Goal: Task Accomplishment & Management: Use online tool/utility

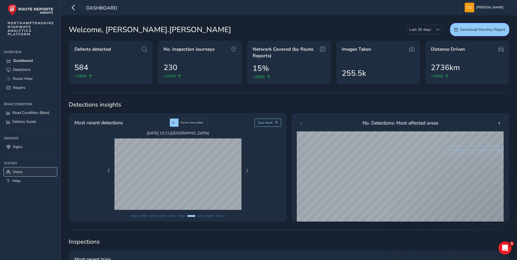
click at [20, 171] on span "Users" at bounding box center [18, 171] width 10 height 5
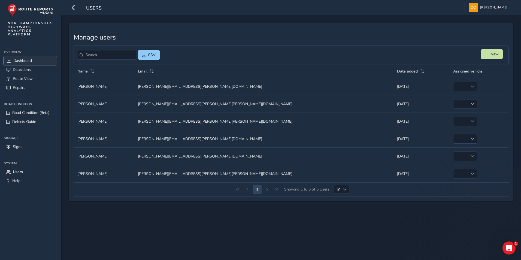
click at [22, 60] on span "Dashboard" at bounding box center [22, 60] width 19 height 5
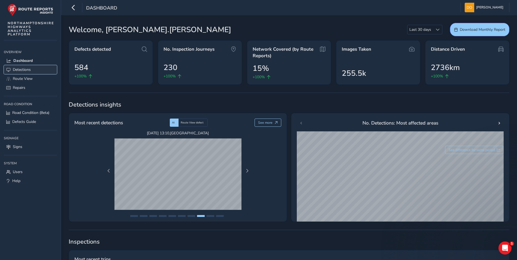
click at [24, 70] on span "Detections" at bounding box center [22, 69] width 18 height 5
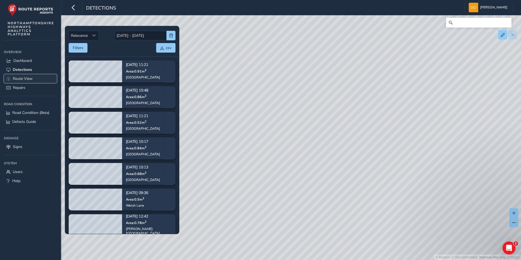
click at [26, 78] on span "Route View" at bounding box center [23, 78] width 20 height 5
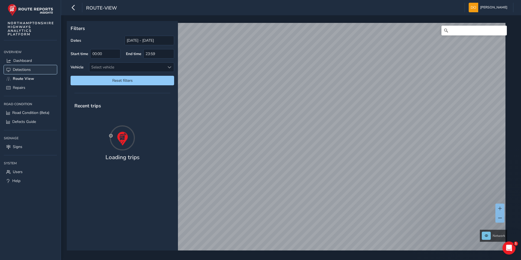
click at [22, 70] on span "Detections" at bounding box center [22, 69] width 18 height 5
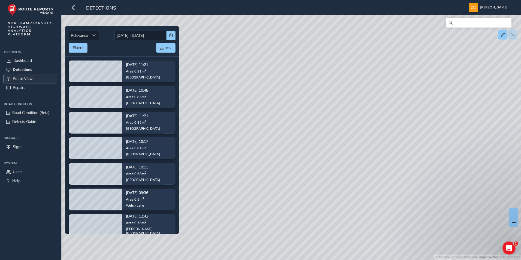
click at [21, 76] on span "Route View" at bounding box center [23, 78] width 20 height 5
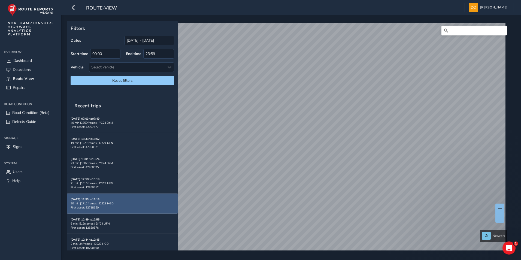
click at [109, 201] on div "[DATE] 12:53 to 13:13 20 min | 1711 frames | DS23 HGD First asset: 82718650" at bounding box center [123, 203] width 104 height 12
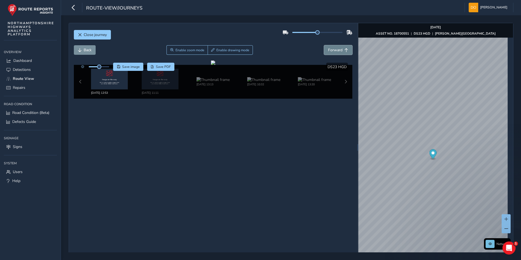
click at [333, 49] on span "Forward" at bounding box center [335, 49] width 14 height 5
click at [216, 82] on img at bounding box center [212, 79] width 33 height 5
click at [342, 50] on div "Loading... Enable zoom mode Enable drawing mode Loading..." at bounding box center [213, 50] width 279 height 10
click at [341, 50] on button "Forward" at bounding box center [338, 50] width 28 height 10
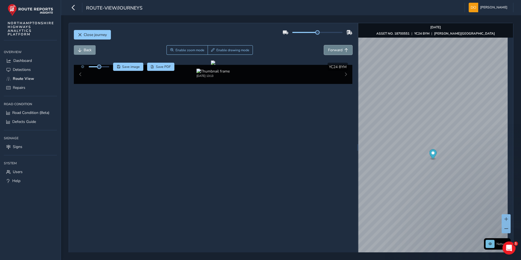
click at [341, 50] on button "Forward" at bounding box center [338, 50] width 28 height 10
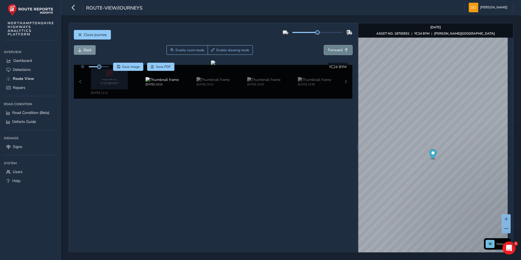
click at [341, 50] on button "Forward" at bounding box center [338, 50] width 28 height 10
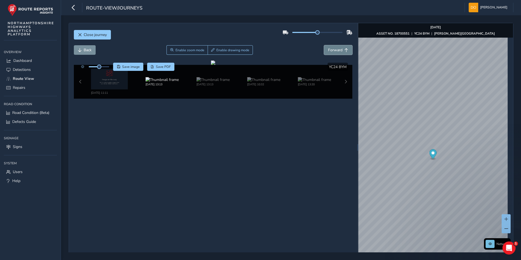
click at [341, 50] on button "Forward" at bounding box center [338, 50] width 28 height 10
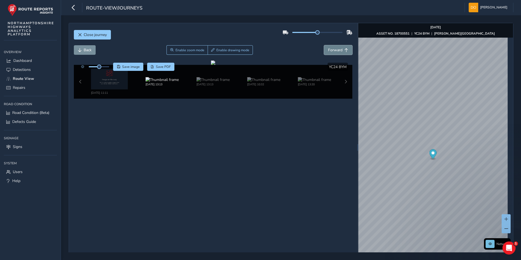
click at [341, 50] on button "Forward" at bounding box center [338, 50] width 28 height 10
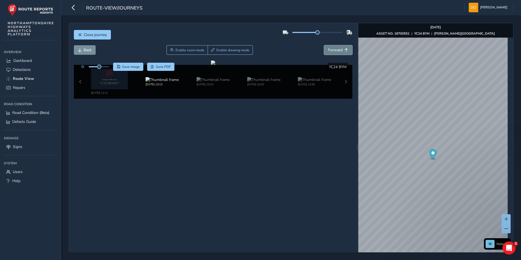
click at [341, 50] on button "Forward" at bounding box center [338, 50] width 28 height 10
click at [340, 51] on button "Forward" at bounding box center [338, 50] width 28 height 10
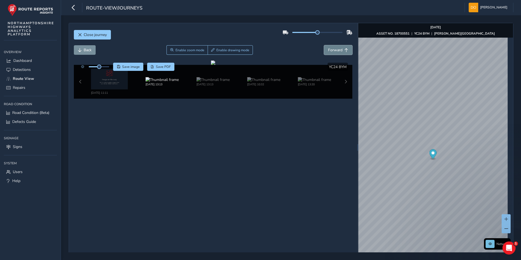
click at [340, 51] on button "Forward" at bounding box center [338, 50] width 28 height 10
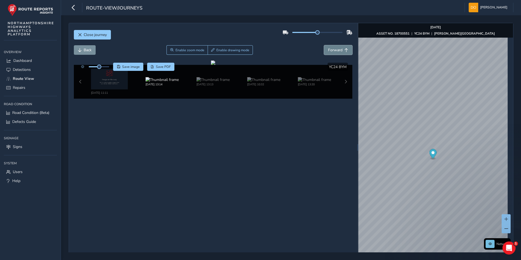
click at [340, 51] on button "Forward" at bounding box center [338, 50] width 28 height 10
click at [340, 52] on button "Forward" at bounding box center [338, 50] width 28 height 10
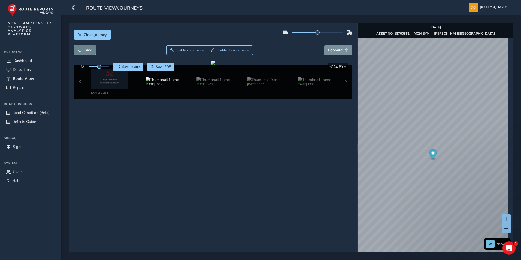
click at [84, 53] on button "Back" at bounding box center [85, 50] width 22 height 10
click at [88, 35] on span "Close journey" at bounding box center [95, 34] width 23 height 5
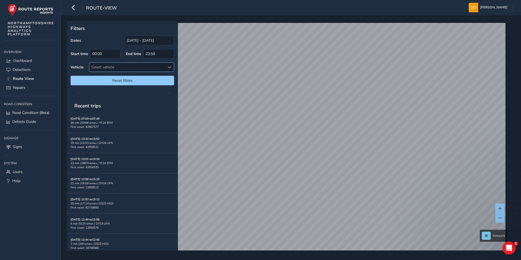
click at [170, 65] on span at bounding box center [170, 67] width 4 height 4
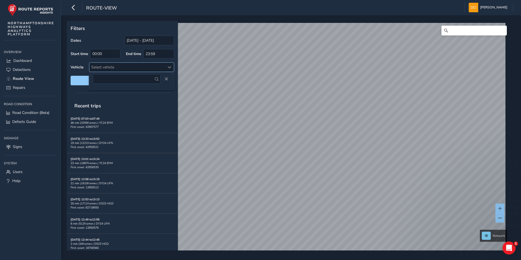
click at [167, 66] on div at bounding box center [169, 67] width 9 height 9
click at [163, 66] on div "Select vehicle" at bounding box center [126, 67] width 75 height 9
type input "ds23 hgd"
click at [166, 78] on span "Close" at bounding box center [166, 79] width 4 height 4
click at [171, 67] on span at bounding box center [170, 67] width 4 height 4
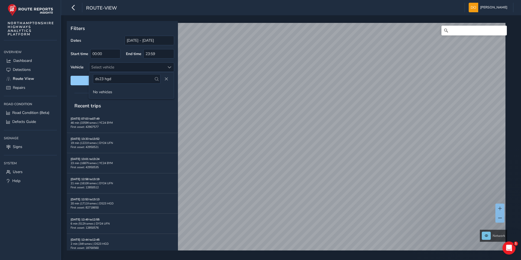
drag, startPoint x: 140, startPoint y: 77, endPoint x: 58, endPoint y: 78, distance: 81.8
click at [58, 78] on body "route-view [PERSON_NAME] Colour Scheme: Dark Dim Light Logout Filters Dates [DA…" at bounding box center [260, 130] width 521 height 260
click at [140, 66] on div "Select vehicle" at bounding box center [126, 67] width 75 height 9
type input "d"
type input "DS23"
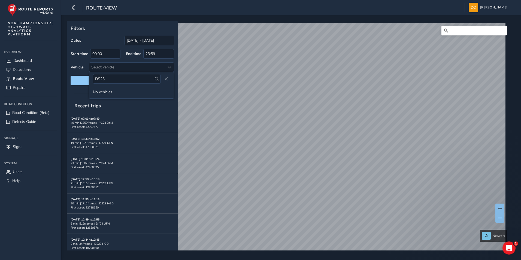
click at [155, 78] on span at bounding box center [157, 79] width 4 height 4
click at [156, 79] on span at bounding box center [157, 79] width 4 height 4
click at [165, 78] on span "Close" at bounding box center [166, 79] width 4 height 4
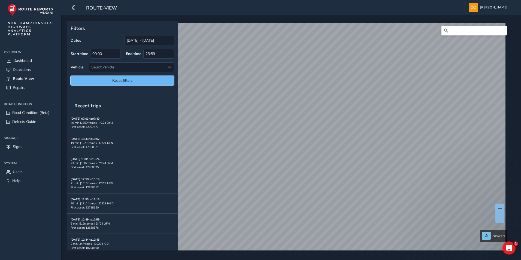
click at [164, 78] on span "Reset filters" at bounding box center [122, 80] width 95 height 5
click at [168, 66] on span at bounding box center [170, 67] width 4 height 4
type input "D"
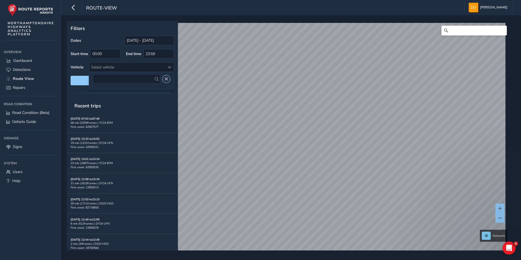
click at [167, 80] on span "Close" at bounding box center [166, 79] width 4 height 4
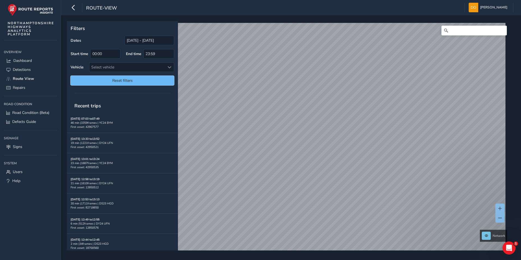
click at [143, 80] on span "Reset filters" at bounding box center [122, 80] width 95 height 5
click at [166, 69] on div at bounding box center [169, 67] width 9 height 9
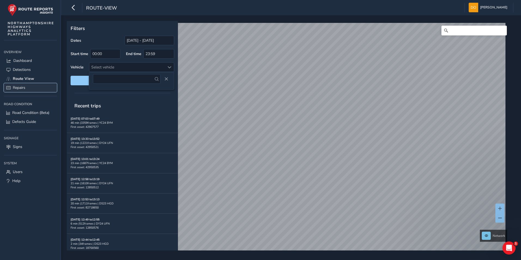
click at [20, 86] on span "Repairs" at bounding box center [19, 87] width 13 height 5
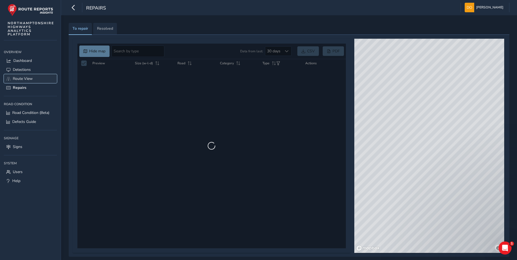
click at [22, 76] on span "Route View" at bounding box center [23, 78] width 20 height 5
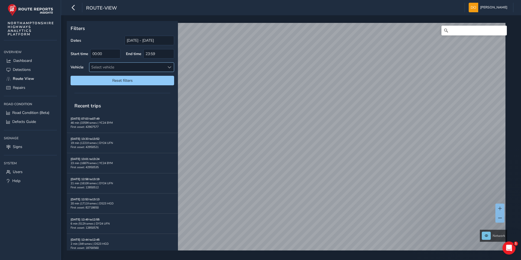
click at [170, 65] on span at bounding box center [170, 67] width 4 height 4
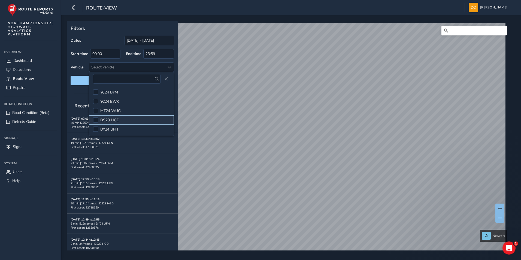
click at [107, 117] on span "DS23 HGD" at bounding box center [109, 119] width 19 height 5
click at [81, 78] on span "Reset filters" at bounding box center [122, 80] width 95 height 5
click at [78, 79] on span "Reset filters" at bounding box center [122, 80] width 95 height 5
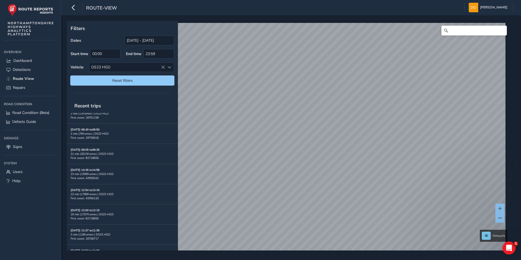
scroll to position [246, 0]
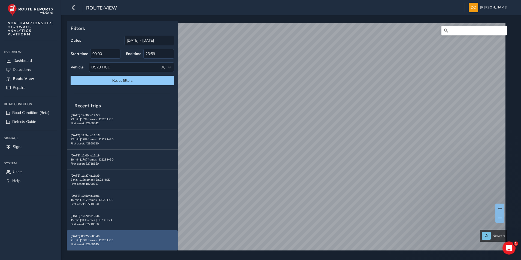
click at [97, 242] on div "21 min | 1362 frames | DS23 HGD" at bounding box center [123, 240] width 104 height 4
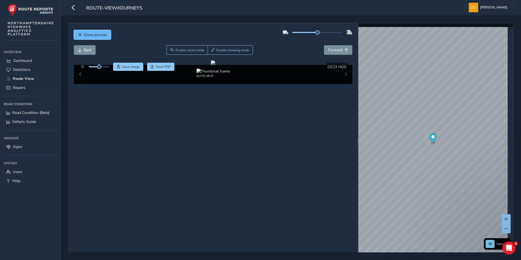
click at [85, 34] on span "Close journey" at bounding box center [95, 34] width 23 height 5
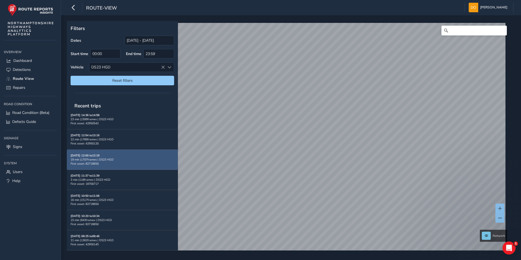
scroll to position [246, 0]
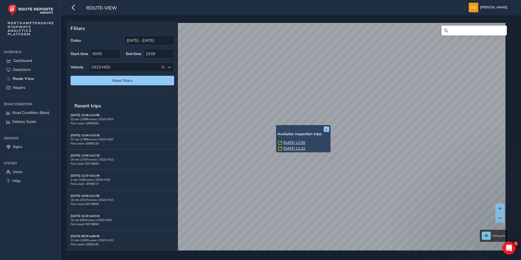
click at [280, 143] on icon at bounding box center [280, 143] width 4 height 4
click at [286, 141] on link "[DATE] 12:59" at bounding box center [294, 142] width 22 height 5
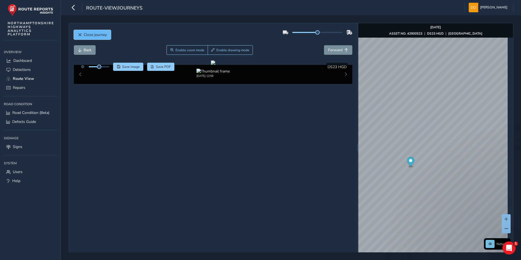
click at [92, 32] on button "Close journey" at bounding box center [92, 35] width 37 height 10
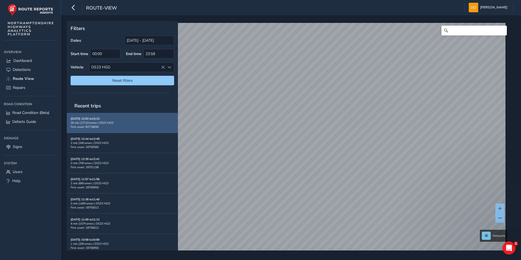
click at [118, 122] on div "20 min | 1711 frames | DS23 HGD" at bounding box center [123, 123] width 104 height 4
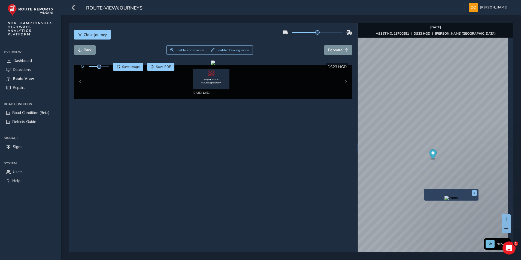
click at [445, 197] on img "Preview frame" at bounding box center [451, 198] width 14 height 4
click at [88, 34] on span "Close journey" at bounding box center [95, 34] width 23 height 5
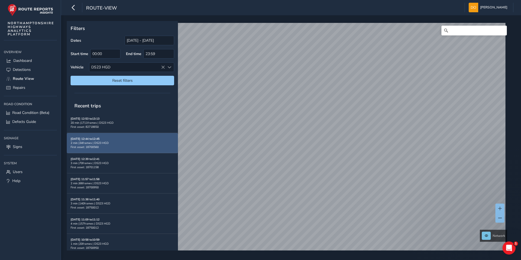
click at [101, 141] on div "2 min | 34 frames | DS23 HGD" at bounding box center [123, 143] width 104 height 4
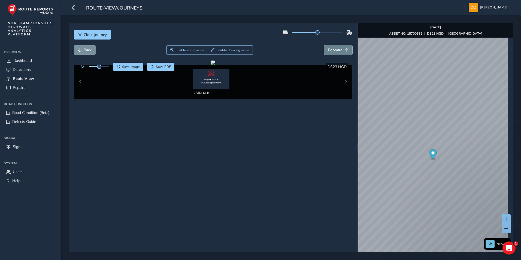
click at [332, 50] on span "Forward" at bounding box center [335, 49] width 14 height 5
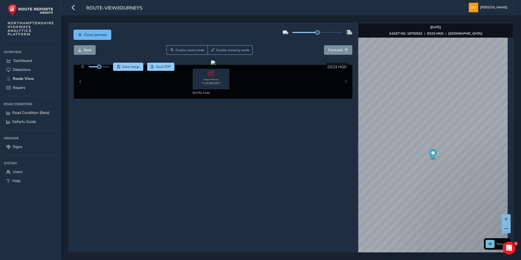
click at [96, 34] on span "Close journey" at bounding box center [95, 34] width 23 height 5
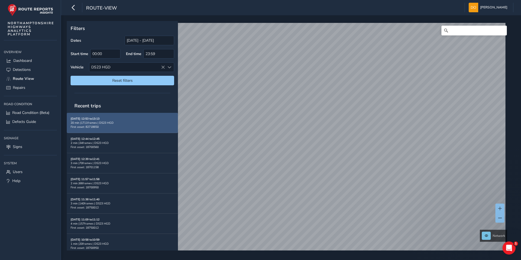
click at [98, 120] on strong "[DATE] 12:53 to 13:13" at bounding box center [85, 119] width 29 height 4
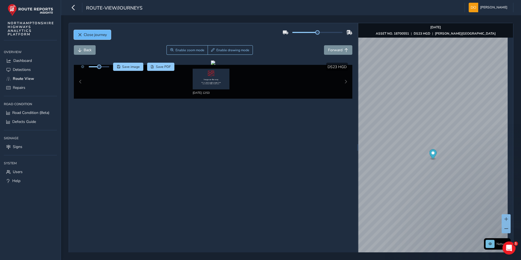
click at [89, 34] on span "Close journey" at bounding box center [95, 34] width 23 height 5
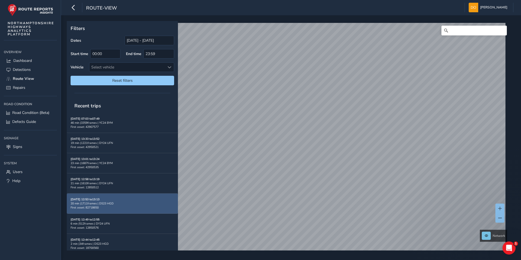
click at [103, 205] on div "20 min | 1711 frames | DS23 HGD" at bounding box center [123, 203] width 104 height 4
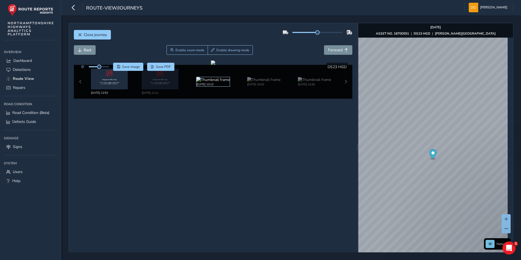
click at [212, 81] on img at bounding box center [212, 79] width 33 height 5
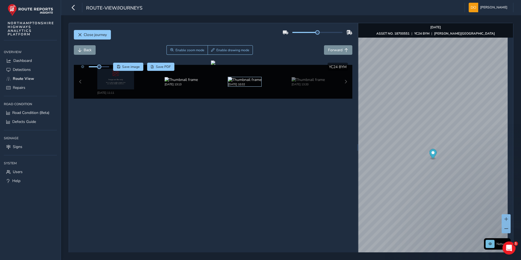
click at [232, 82] on img at bounding box center [244, 79] width 33 height 5
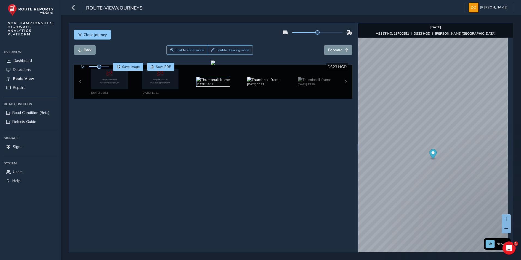
click at [211, 82] on img at bounding box center [212, 79] width 33 height 5
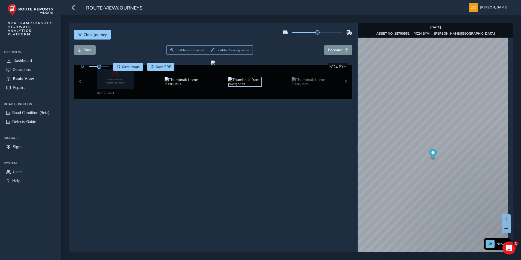
click at [235, 82] on img at bounding box center [244, 79] width 33 height 5
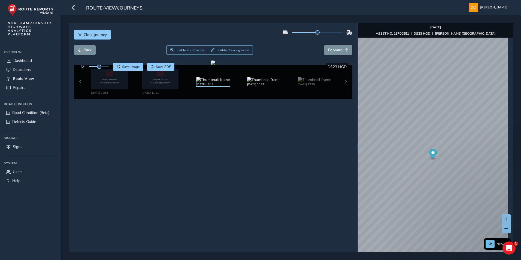
click at [210, 82] on img at bounding box center [212, 79] width 33 height 5
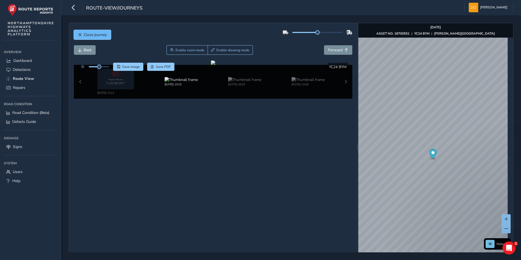
click at [88, 31] on button "Close journey" at bounding box center [92, 35] width 37 height 10
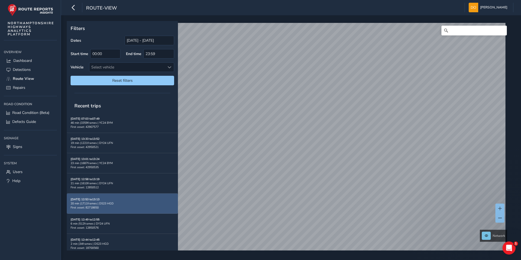
click at [96, 205] on div "20 min | 1711 frames | DS23 HGD" at bounding box center [123, 203] width 104 height 4
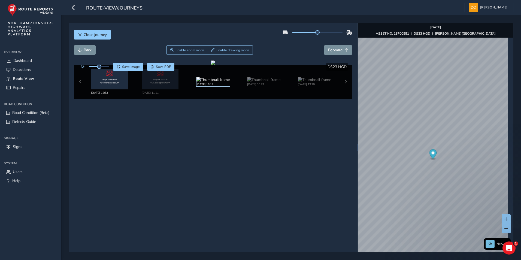
click at [218, 81] on img at bounding box center [212, 79] width 33 height 5
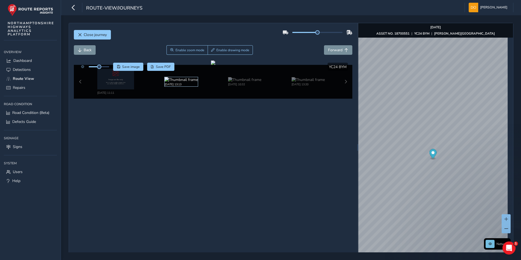
click at [181, 82] on img at bounding box center [181, 79] width 33 height 5
click at [95, 36] on span "Close journey" at bounding box center [95, 34] width 23 height 5
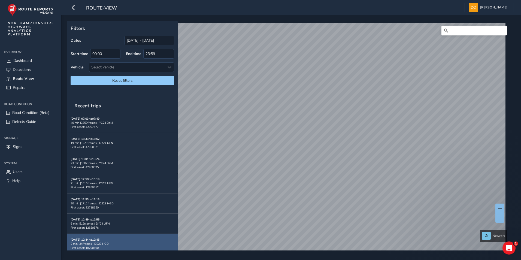
click at [93, 240] on strong "Sep 03, 12:44 to 12:45" at bounding box center [85, 240] width 29 height 4
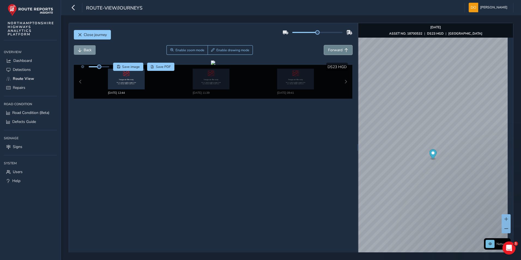
click at [344, 48] on span "Forward" at bounding box center [346, 50] width 4 height 4
click at [343, 82] on div "Sep 03 2025, 12:44 Sep 03 2025, 11:39 Sep 03 2025, 09:41" at bounding box center [213, 82] width 279 height 34
click at [342, 82] on div "Sep 03 2025, 12:44 Sep 03 2025, 11:39 Sep 03 2025, 09:41" at bounding box center [213, 82] width 279 height 34
click at [509, 250] on icon "Open Intercom Messenger" at bounding box center [508, 247] width 9 height 9
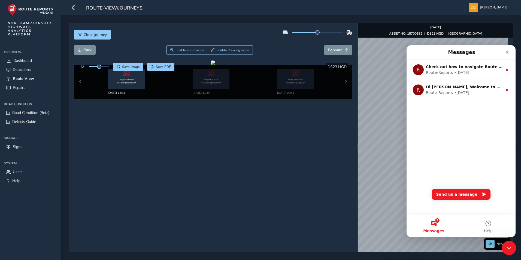
click at [507, 249] on icon "Close Intercom Messenger" at bounding box center [508, 247] width 7 height 7
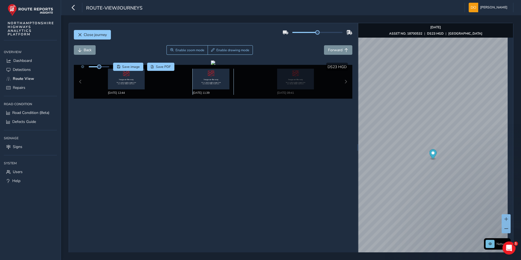
click at [207, 75] on img at bounding box center [211, 79] width 37 height 21
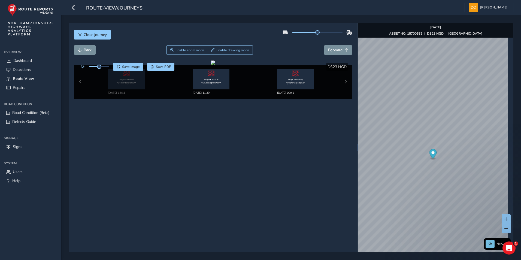
click at [286, 80] on img at bounding box center [295, 79] width 37 height 21
click at [343, 81] on div "Sep 03 2025, 12:44 Sep 03 2025, 11:39 Sep 03 2025, 09:41" at bounding box center [213, 82] width 279 height 34
click at [95, 33] on span "Close journey" at bounding box center [95, 34] width 23 height 5
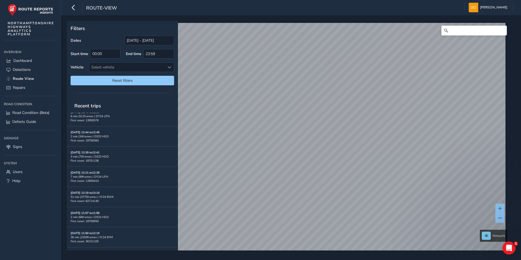
scroll to position [109, 0]
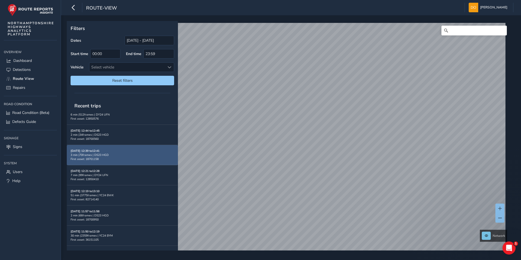
click at [108, 158] on div "Sep 03, 12:39 to 12:41 3 min | 70 frames | DS23 HGD First asset: 18701158" at bounding box center [123, 155] width 104 height 12
